Goal: Information Seeking & Learning: Learn about a topic

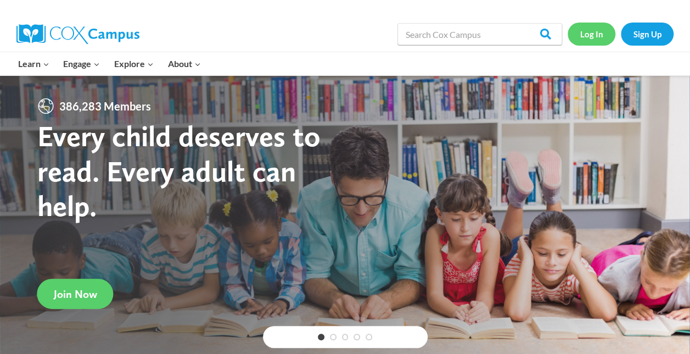
click at [594, 38] on link "Log In" at bounding box center [592, 34] width 48 height 23
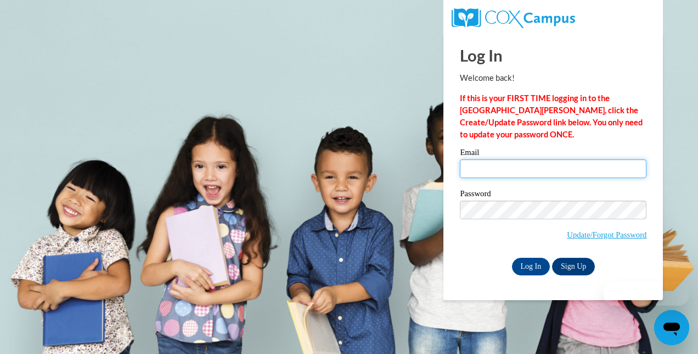
type input "kathudson21@yahoo.com"
click at [495, 178] on input "kathudson21@yahoo.com" at bounding box center [553, 168] width 187 height 19
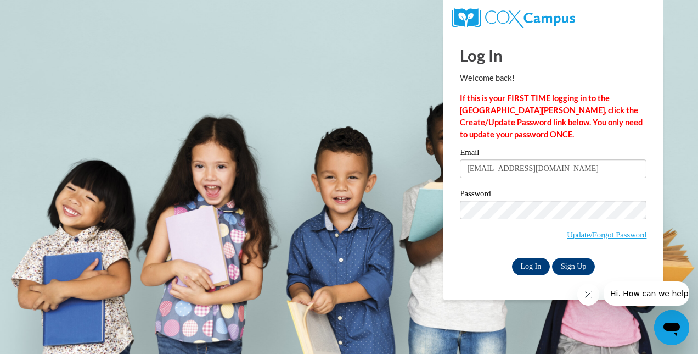
click at [511, 267] on div "Log In Sign Up" at bounding box center [553, 267] width 187 height 18
click at [530, 269] on input "Log In" at bounding box center [531, 267] width 38 height 18
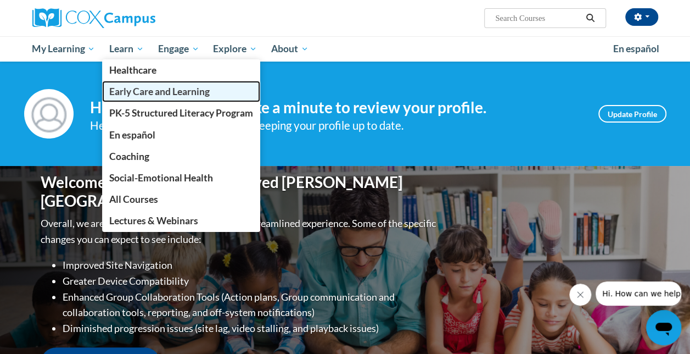
click at [150, 97] on span "Early Care and Learning" at bounding box center [159, 92] width 100 height 12
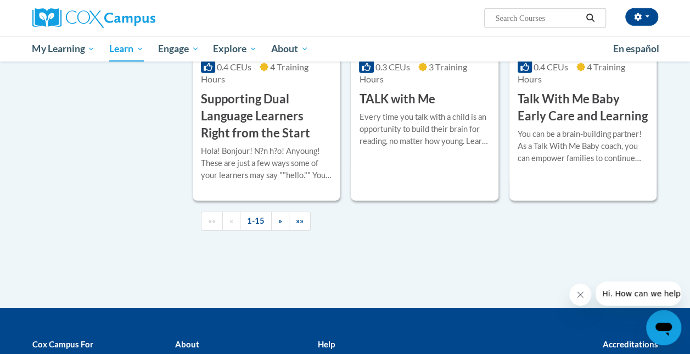
scroll to position [1647, 0]
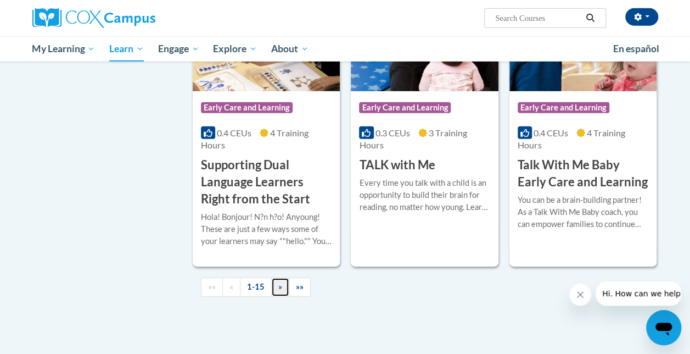
click at [279, 286] on span "»" at bounding box center [280, 286] width 4 height 9
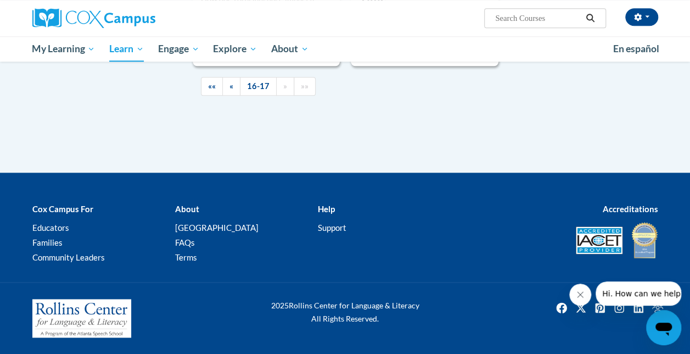
scroll to position [541, 0]
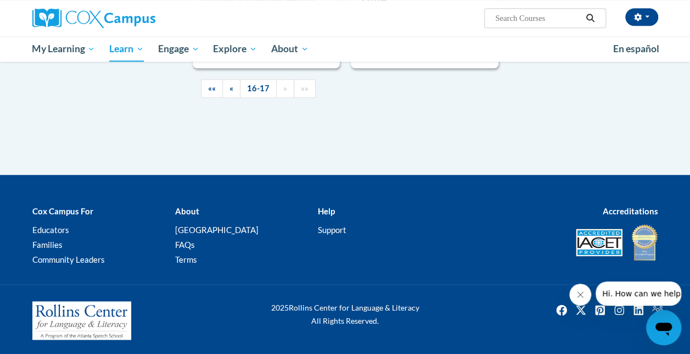
click at [279, 286] on div "2025 Rollins Center for Language & Literacy All Rights Reserved." at bounding box center [345, 320] width 690 height 72
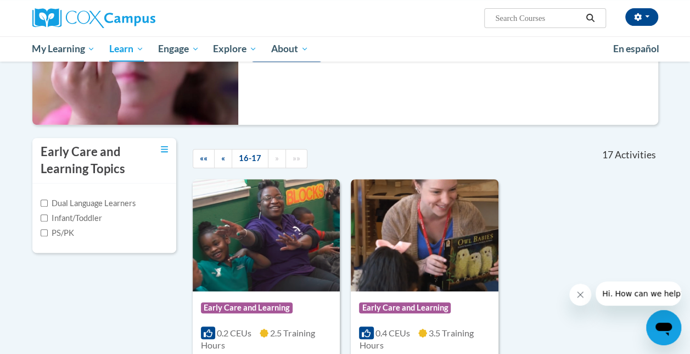
scroll to position [157, 0]
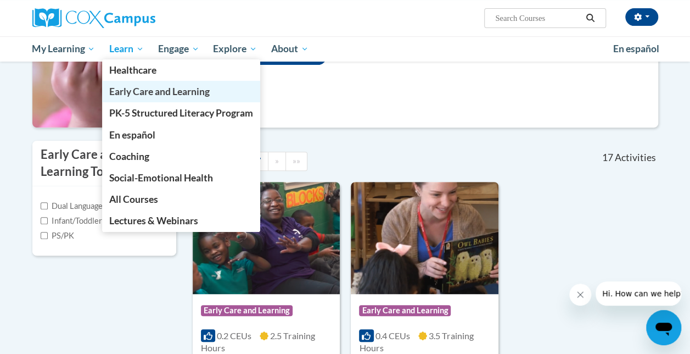
click at [146, 92] on span "Early Care and Learning" at bounding box center [159, 92] width 100 height 12
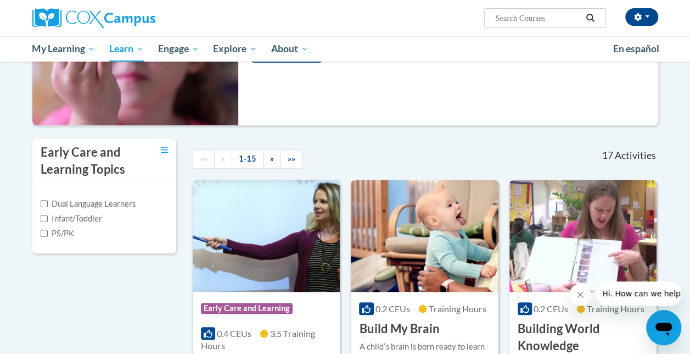
scroll to position [165, 0]
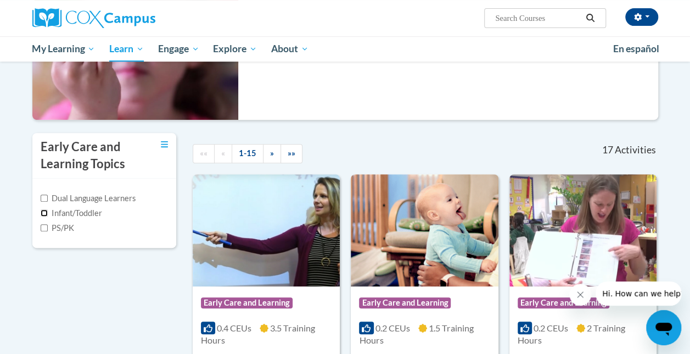
click at [45, 209] on input "Infant/Toddler" at bounding box center [44, 212] width 7 height 7
checkbox input "true"
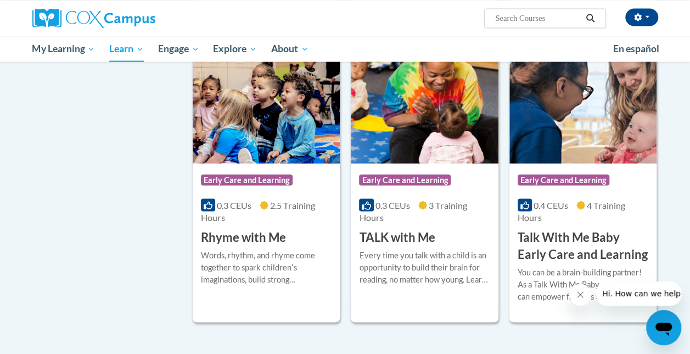
scroll to position [933, 0]
